Goal: Information Seeking & Learning: Learn about a topic

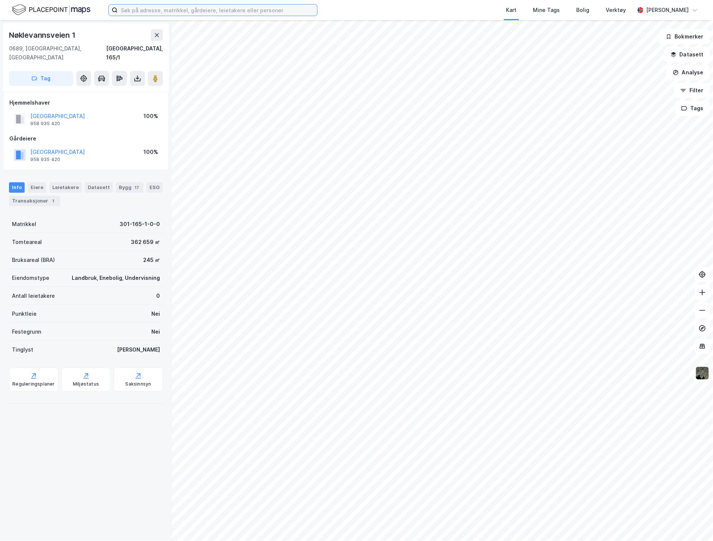
click at [156, 9] on input at bounding box center [218, 9] width 200 height 11
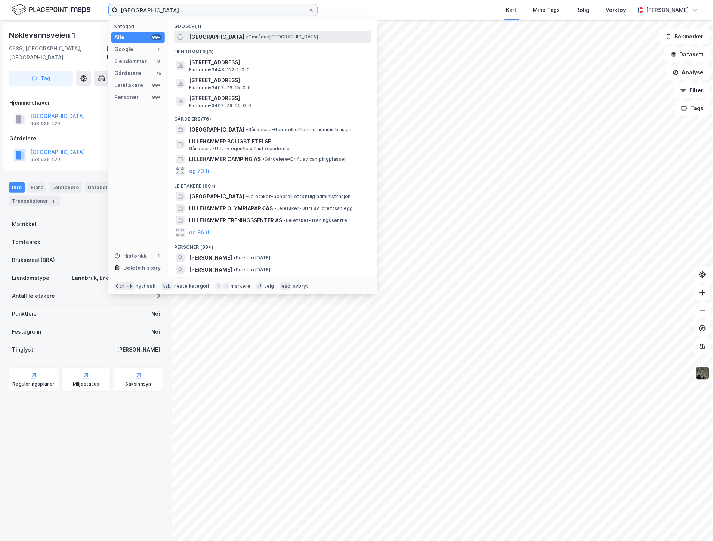
type input "[GEOGRAPHIC_DATA]"
click at [209, 39] on span "[GEOGRAPHIC_DATA]" at bounding box center [216, 37] width 55 height 9
